Goal: Obtain resource: Download file/media

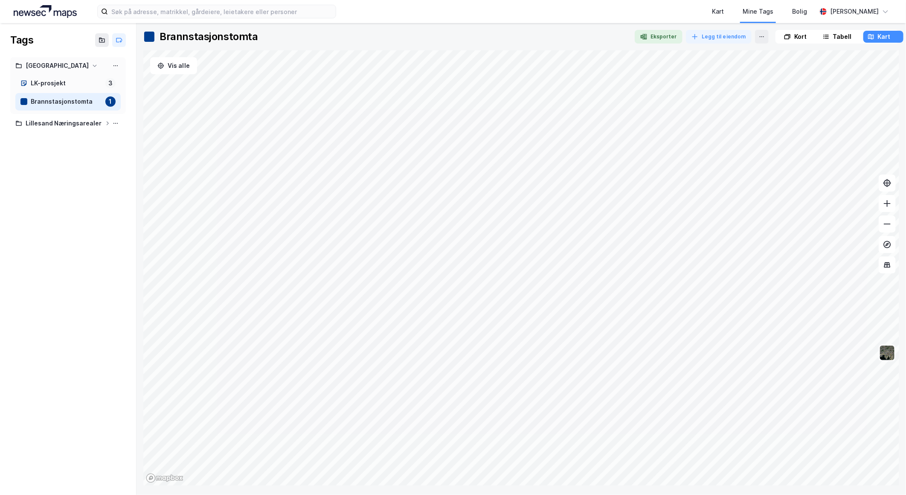
click at [888, 355] on img at bounding box center [887, 353] width 16 height 16
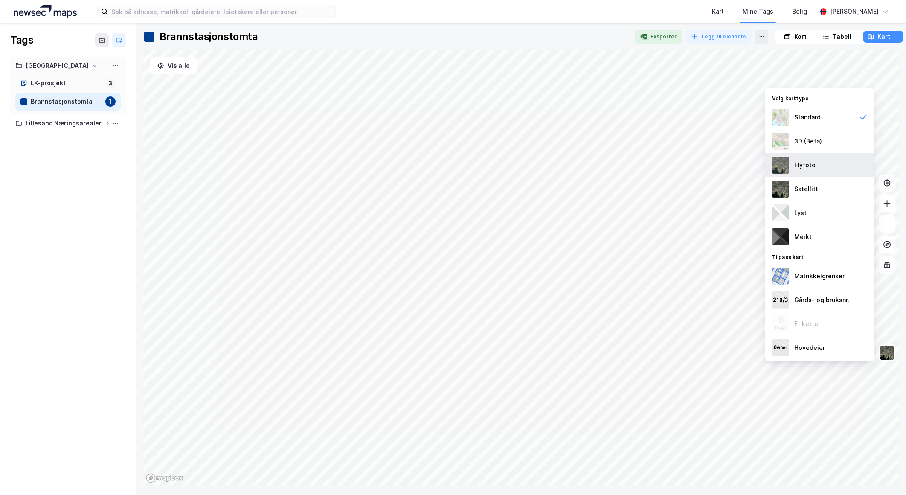
click at [815, 166] on div "Flyfoto" at bounding box center [819, 165] width 109 height 24
click at [885, 355] on img at bounding box center [887, 353] width 16 height 16
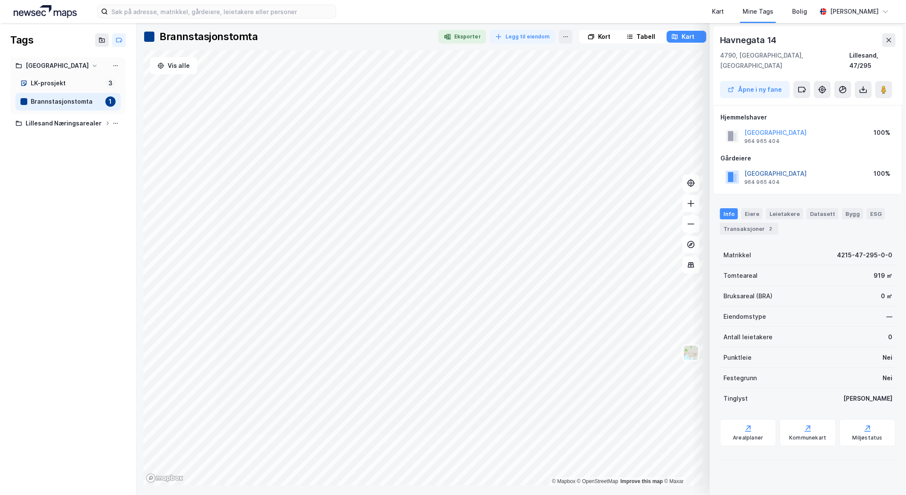
click at [0, 0] on button "[GEOGRAPHIC_DATA]" at bounding box center [0, 0] width 0 height 0
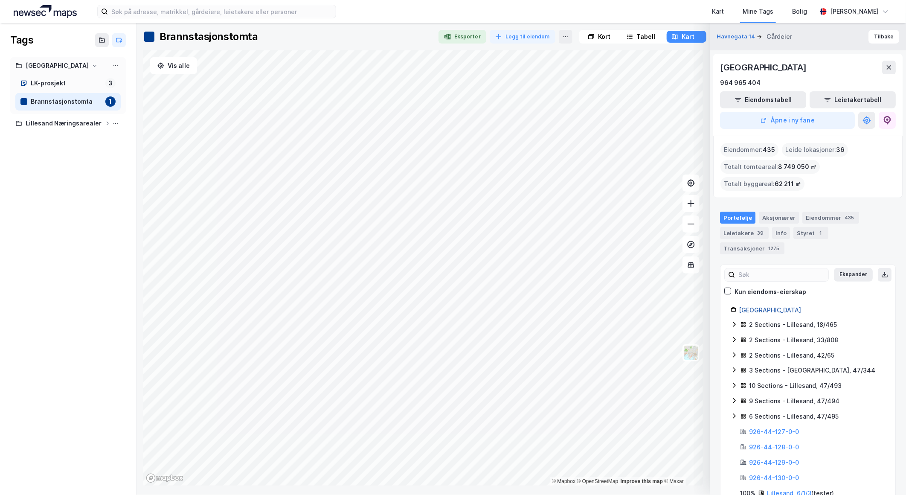
click at [756, 306] on link "[GEOGRAPHIC_DATA]" at bounding box center [770, 309] width 62 height 7
click at [805, 120] on button "Åpne i ny fane" at bounding box center [787, 120] width 135 height 17
click at [889, 69] on icon at bounding box center [889, 67] width 7 height 7
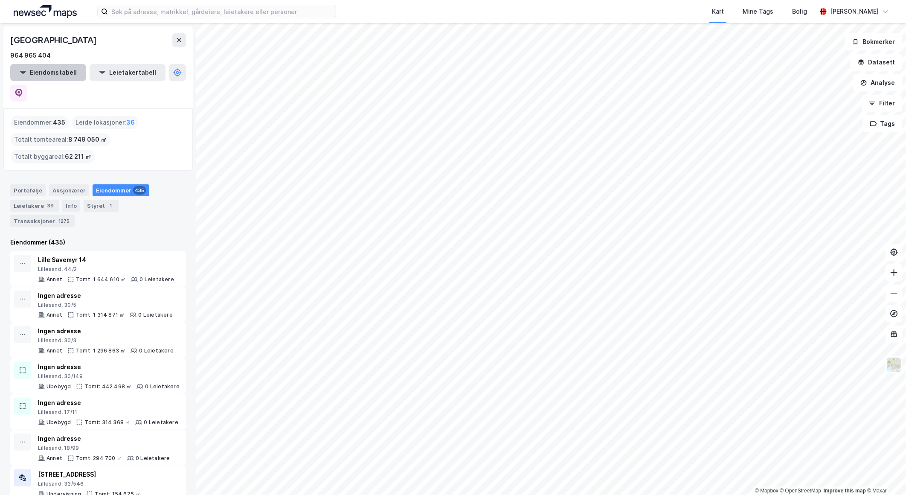
click at [55, 69] on button "Eiendomstabell" at bounding box center [48, 72] width 76 height 17
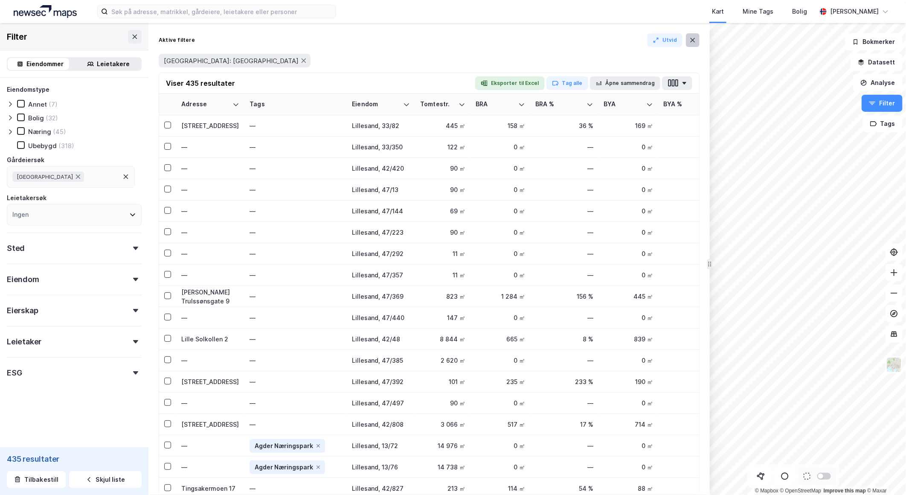
click at [692, 37] on icon at bounding box center [692, 40] width 7 height 7
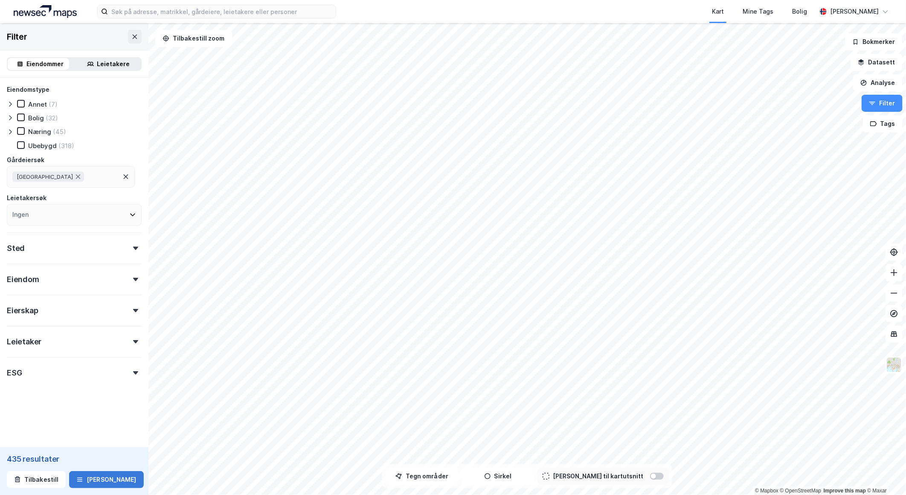
click at [101, 483] on button "Se tabell" at bounding box center [106, 479] width 74 height 17
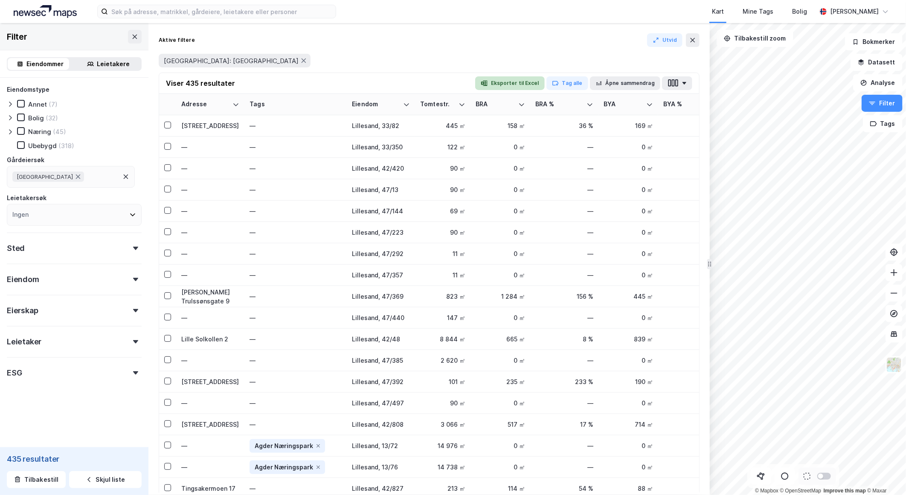
click at [525, 79] on button "Eksporter til Excel" at bounding box center [510, 83] width 70 height 14
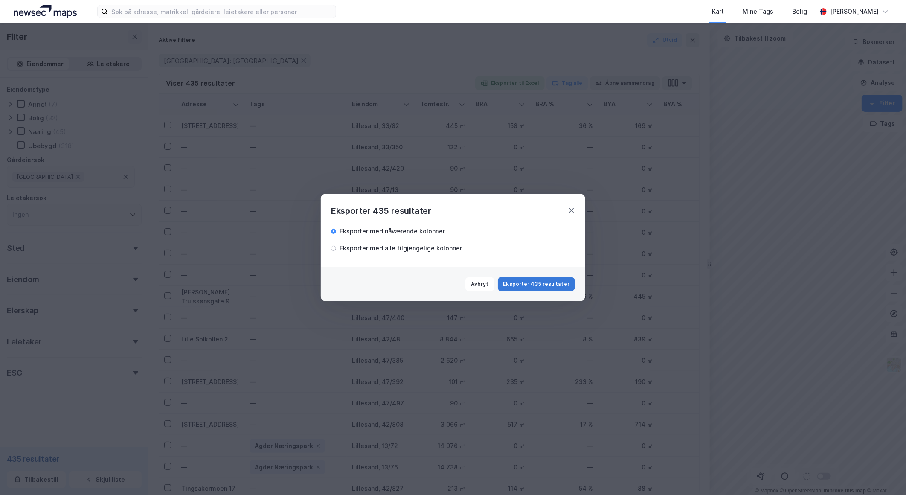
click at [527, 283] on button "Eksporter 435 resultater" at bounding box center [536, 284] width 77 height 14
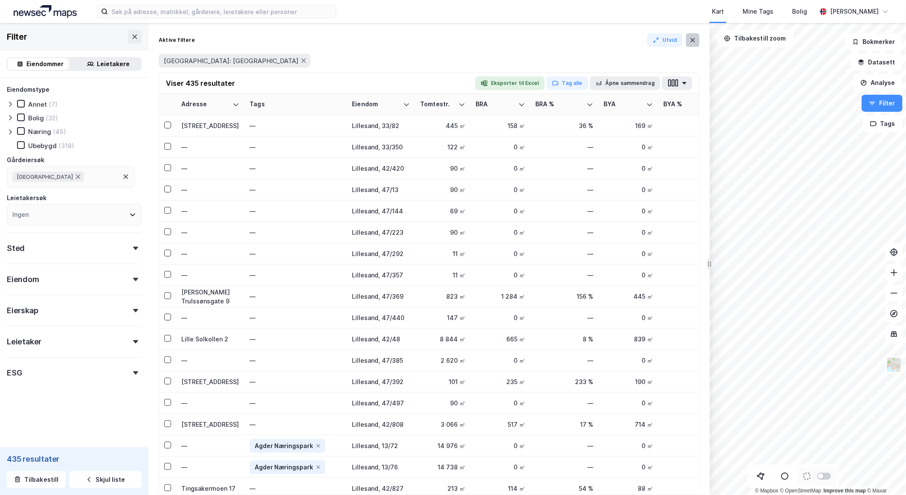
click at [690, 39] on icon at bounding box center [692, 40] width 7 height 7
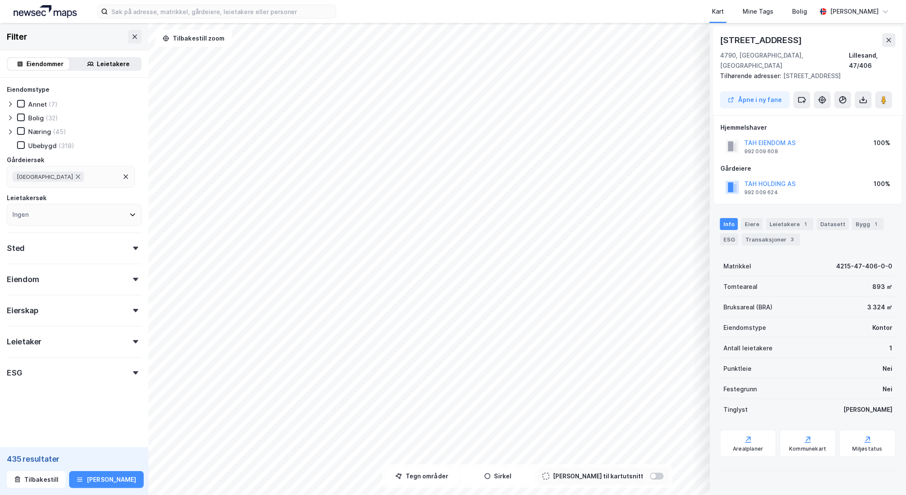
click at [124, 276] on div "Eiendom" at bounding box center [74, 276] width 135 height 24
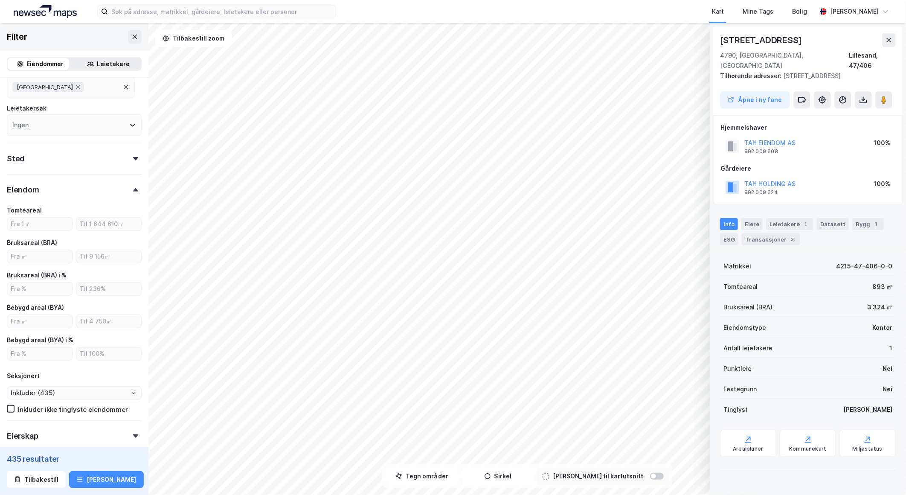
scroll to position [91, 0]
click at [756, 218] on div "Eiere" at bounding box center [752, 224] width 21 height 12
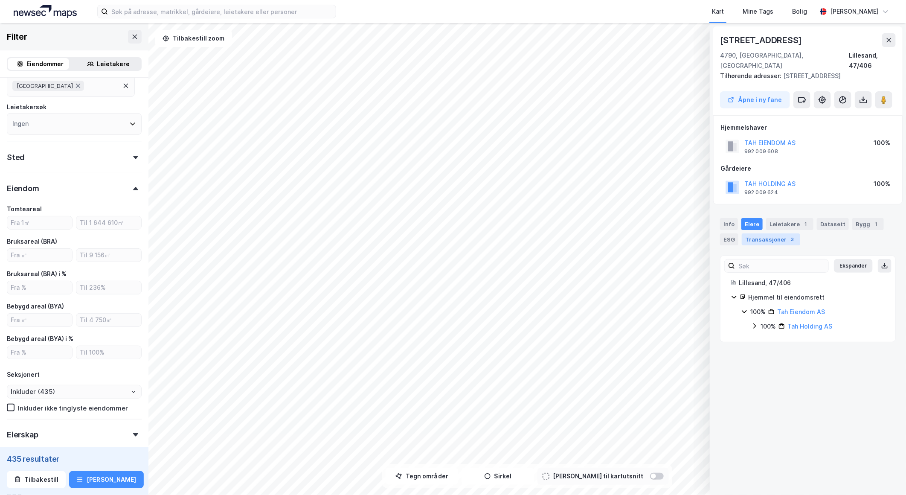
click at [788, 235] on div "3" at bounding box center [792, 239] width 9 height 9
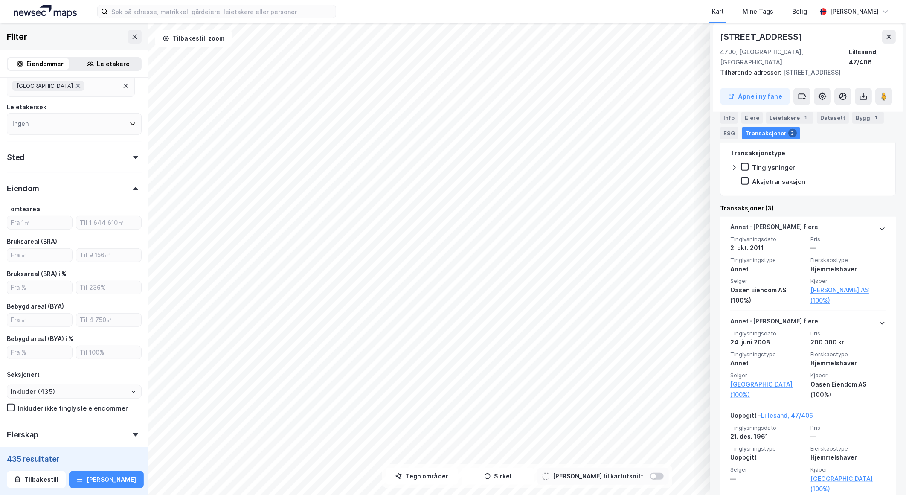
scroll to position [192, 0]
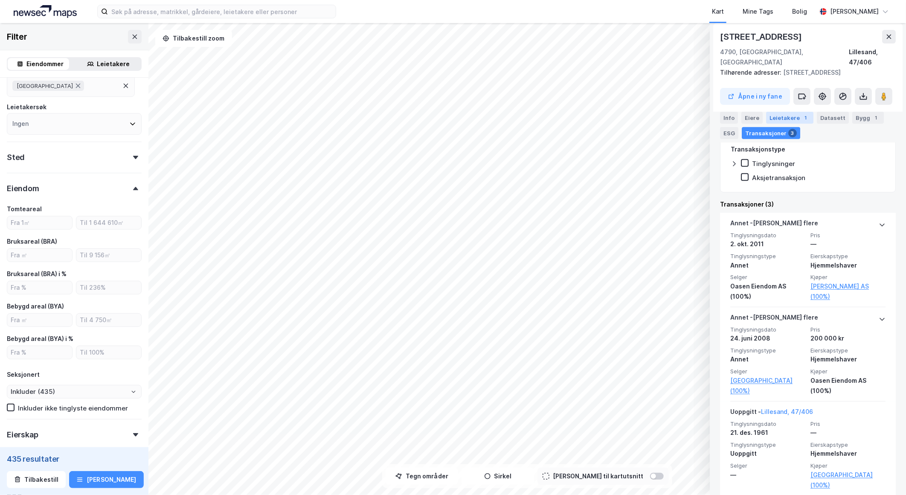
click at [784, 116] on div "Leietakere 1" at bounding box center [789, 118] width 47 height 12
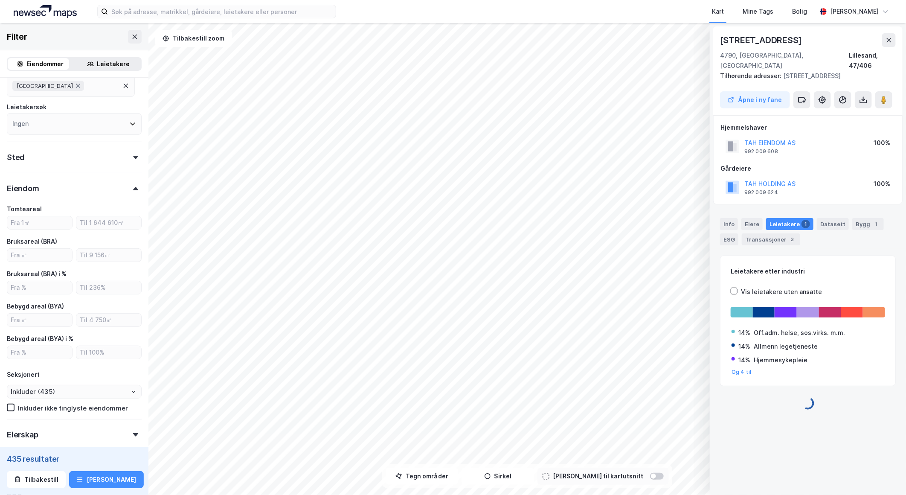
scroll to position [0, 0]
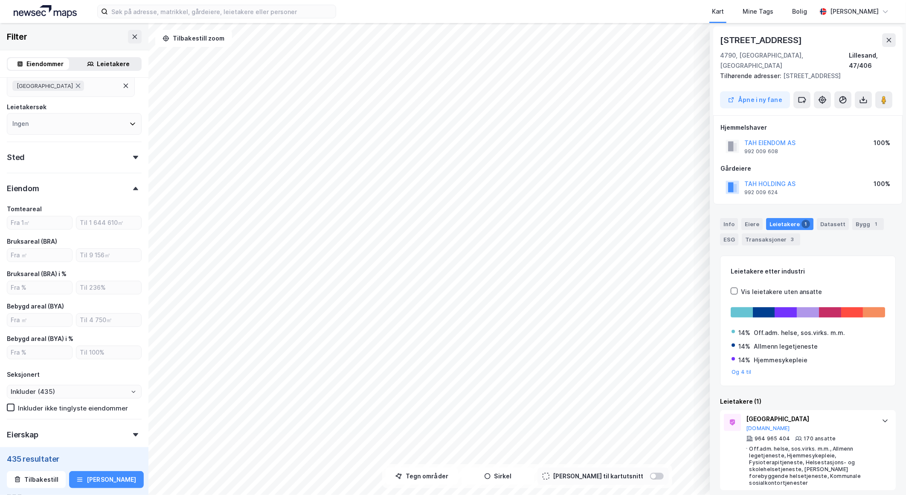
click at [114, 63] on div "Leietakere" at bounding box center [113, 64] width 33 height 10
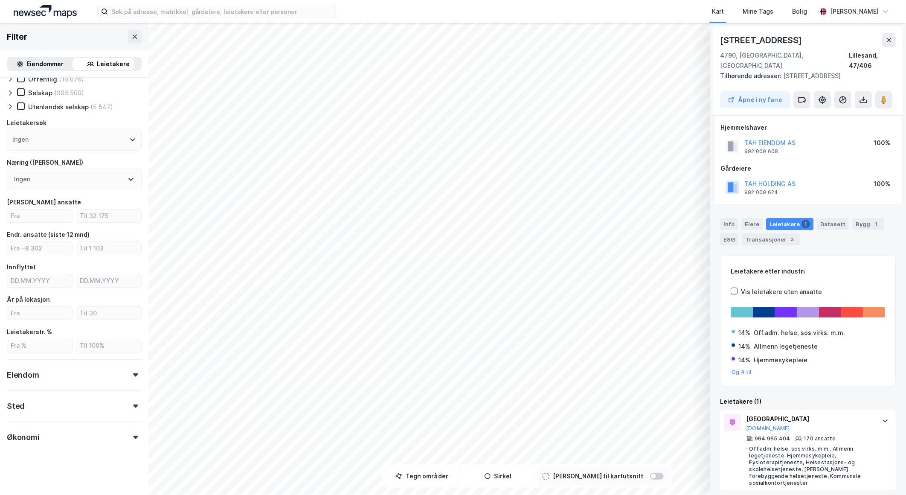
scroll to position [38, 0]
click at [893, 38] on icon at bounding box center [889, 40] width 7 height 7
click at [863, 218] on div "Bygg 1" at bounding box center [868, 224] width 32 height 12
